Goal: Find contact information: Find contact information

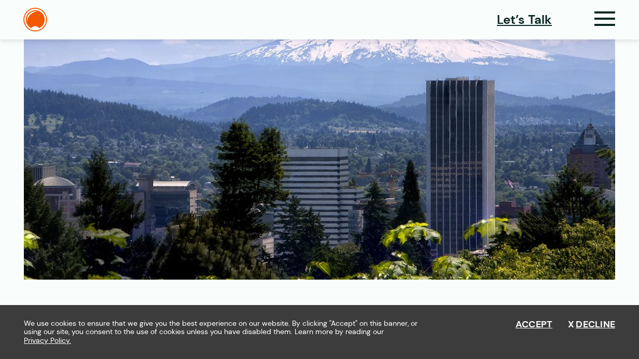
scroll to position [1954, 0]
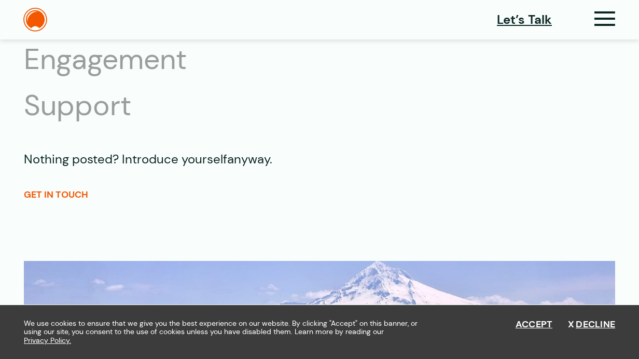
click at [64, 188] on link "GET IN TOUCH" at bounding box center [56, 194] width 64 height 12
click at [79, 188] on link "GET IN TOUCH" at bounding box center [56, 194] width 64 height 12
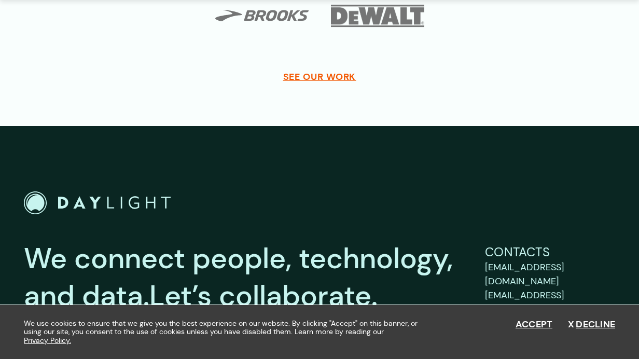
scroll to position [2921, 0]
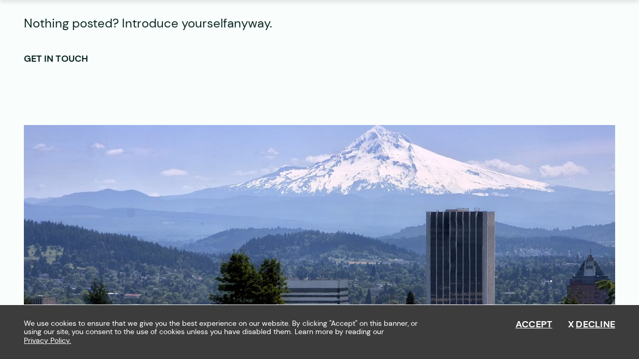
scroll to position [2091, 0]
click at [58, 52] on link "GET IN TOUCH" at bounding box center [56, 58] width 64 height 12
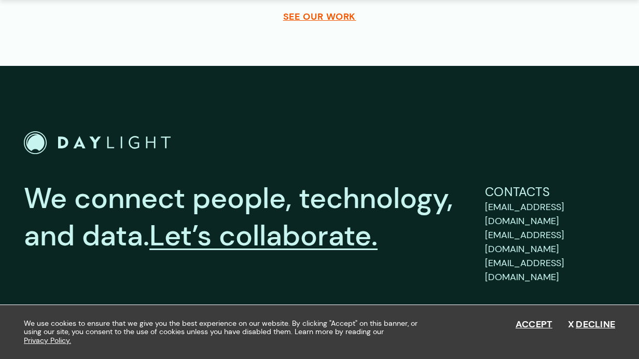
scroll to position [3235, 0]
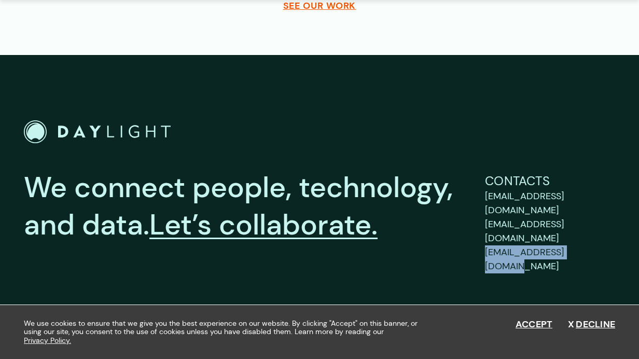
drag, startPoint x: 480, startPoint y: 211, endPoint x: 593, endPoint y: 221, distance: 114.1
click at [595, 222] on div "We connect people, technology, and data. Let’s collaborate. Contacts support@by…" at bounding box center [320, 221] width 592 height 104
copy span "[EMAIL_ADDRESS][DOMAIN_NAME]"
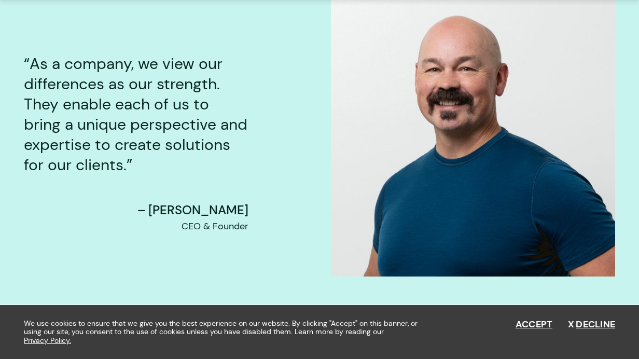
scroll to position [1013, 0]
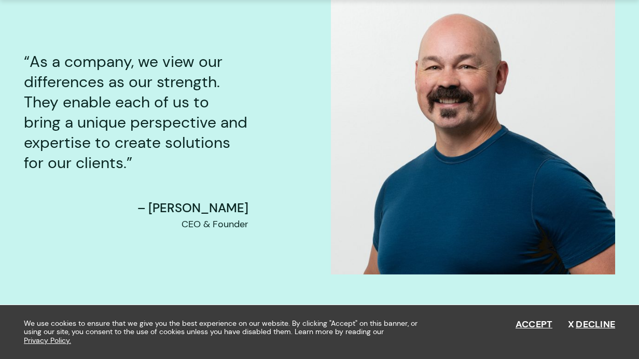
drag, startPoint x: 173, startPoint y: 206, endPoint x: 249, endPoint y: 208, distance: 75.8
click at [249, 208] on div "As a company, we view our differences as our strength. They enable each of us t…" at bounding box center [153, 141] width 259 height 180
drag, startPoint x: 249, startPoint y: 208, endPoint x: 176, endPoint y: 204, distance: 72.8
click at [176, 204] on div "As a company, we view our differences as our strength. They enable each of us t…" at bounding box center [153, 141] width 259 height 180
copy span "Shawn Mann"
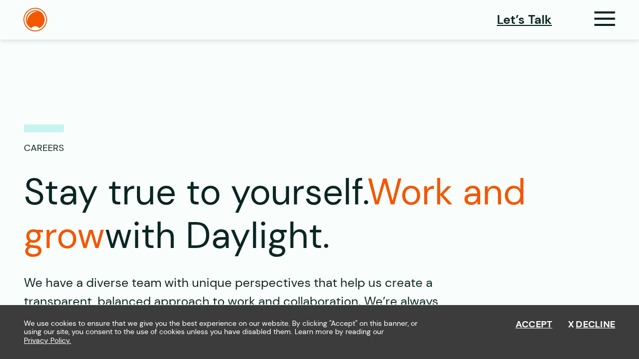
scroll to position [155, 0]
